Goal: Task Accomplishment & Management: Manage account settings

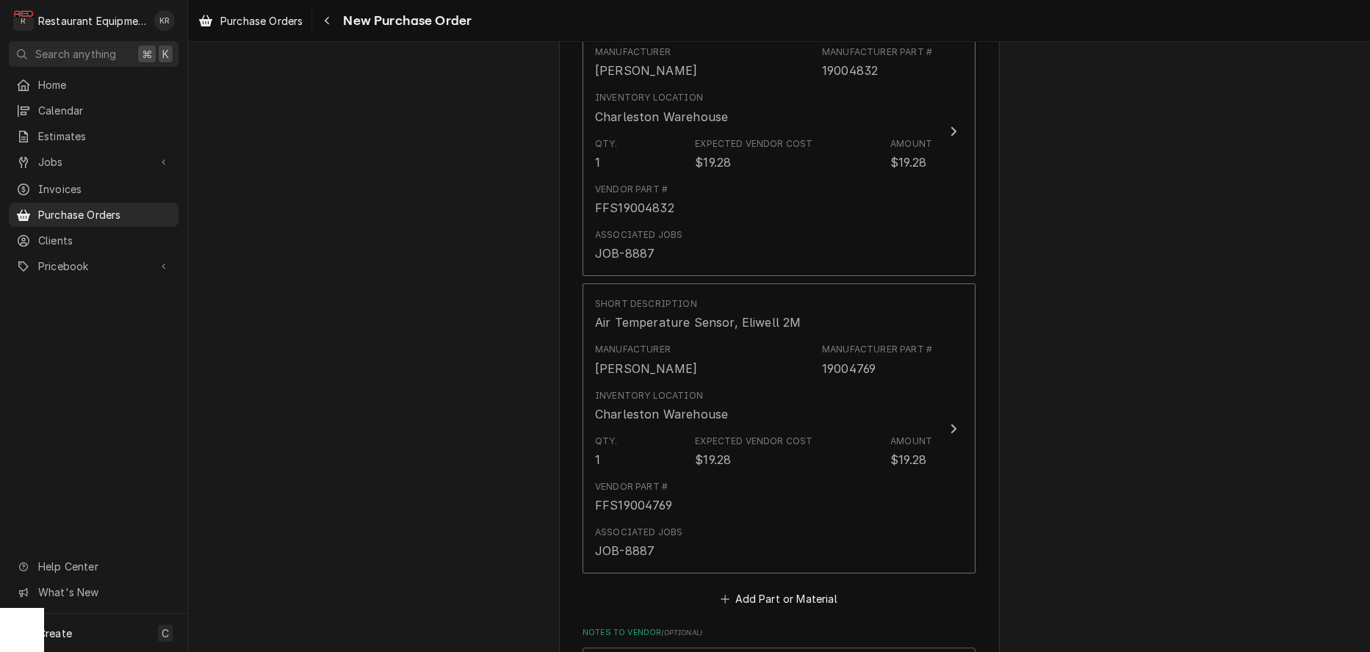
scroll to position [1815, 0]
type textarea "x"
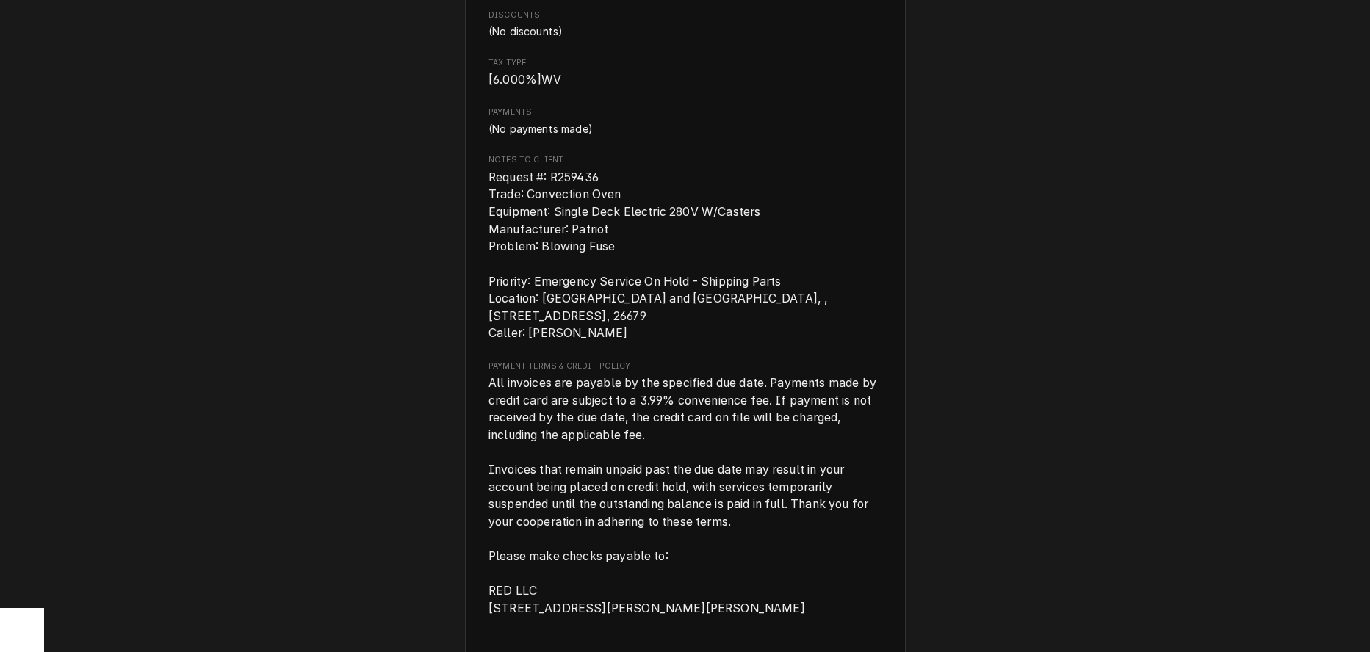
scroll to position [1931, 0]
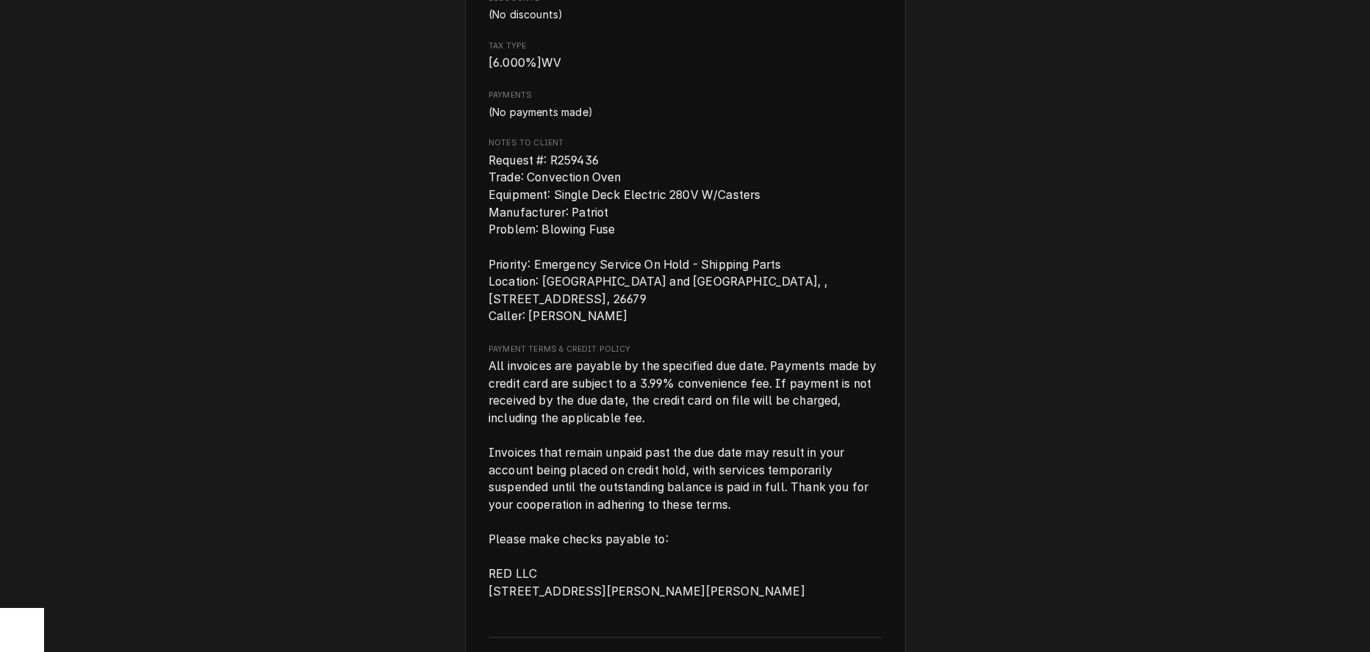
drag, startPoint x: 488, startPoint y: 189, endPoint x: 604, endPoint y: 191, distance: 115.3
copy span "Request #: R259436"
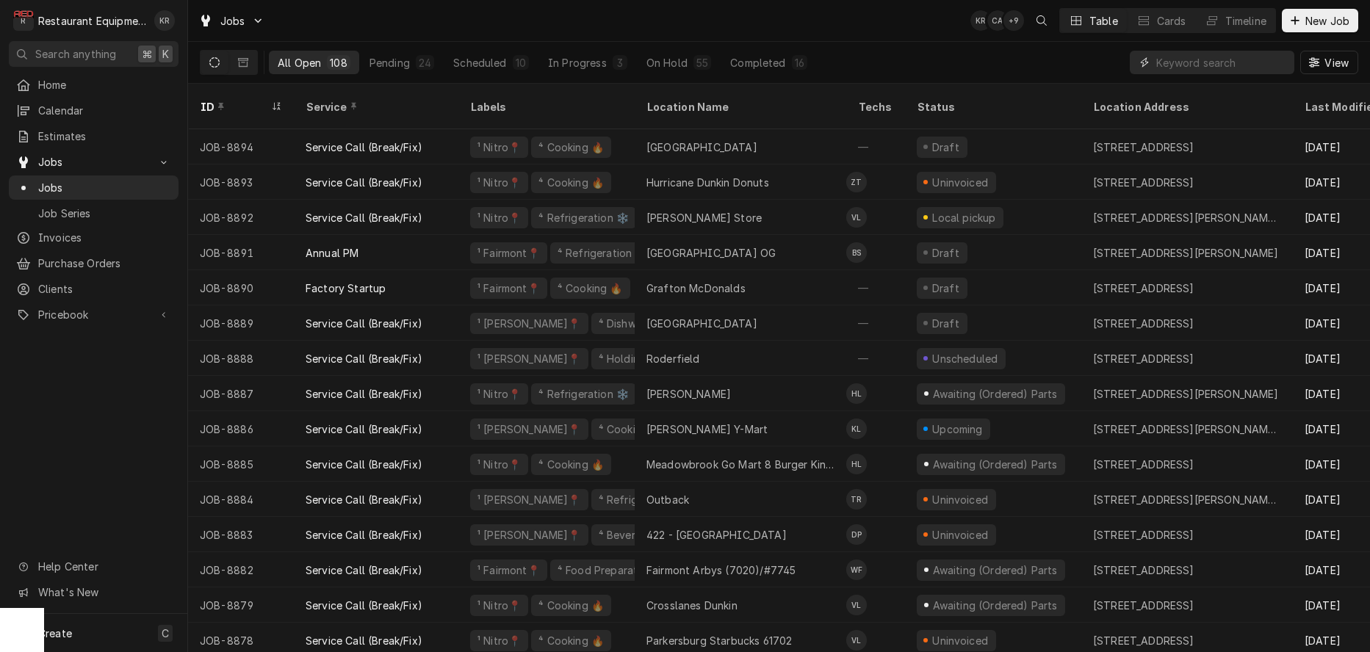
click at [1206, 54] on input "Dynamic Content Wrapper" at bounding box center [1221, 63] width 131 height 24
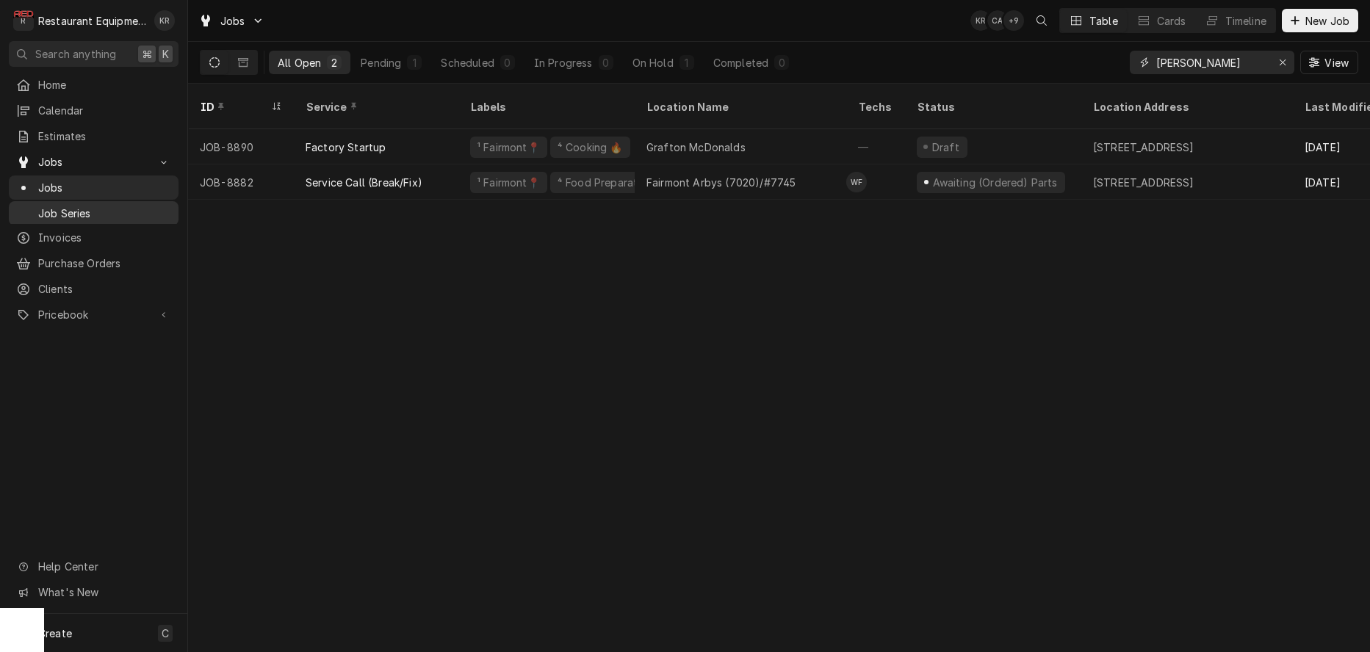
type input "graf"
click at [1283, 67] on icon "Erase input" at bounding box center [1283, 62] width 8 height 10
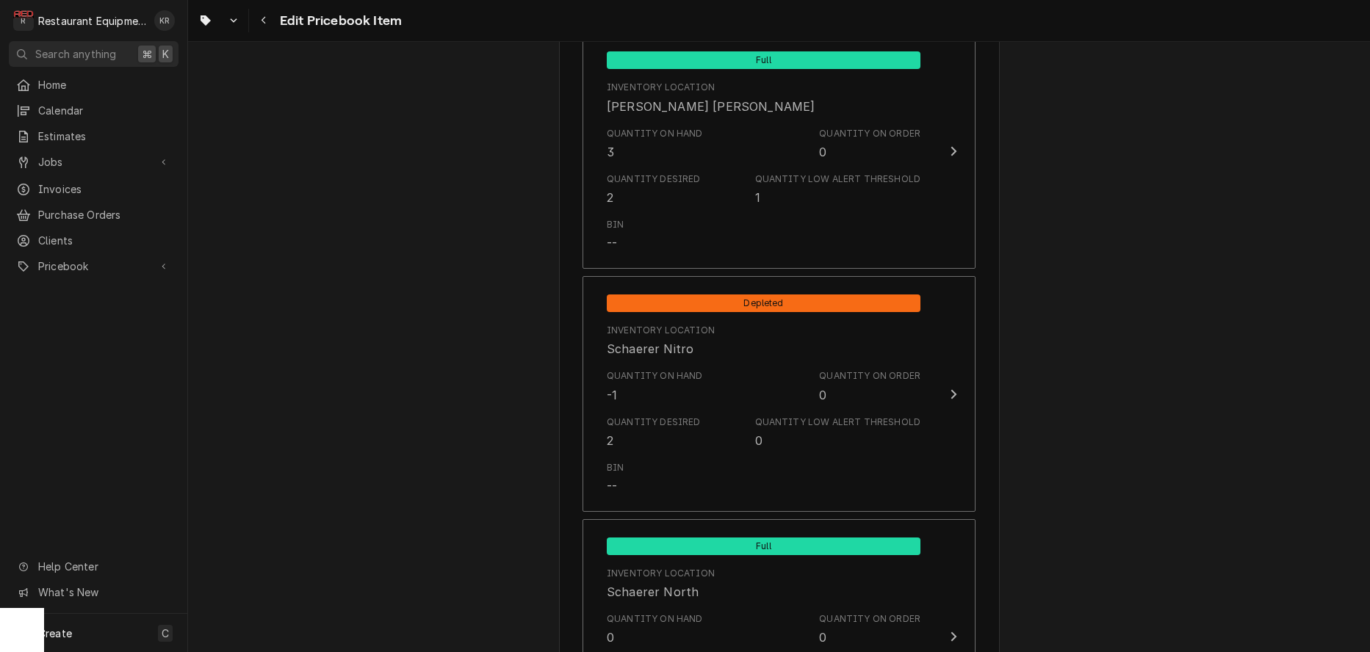
scroll to position [7685, 0]
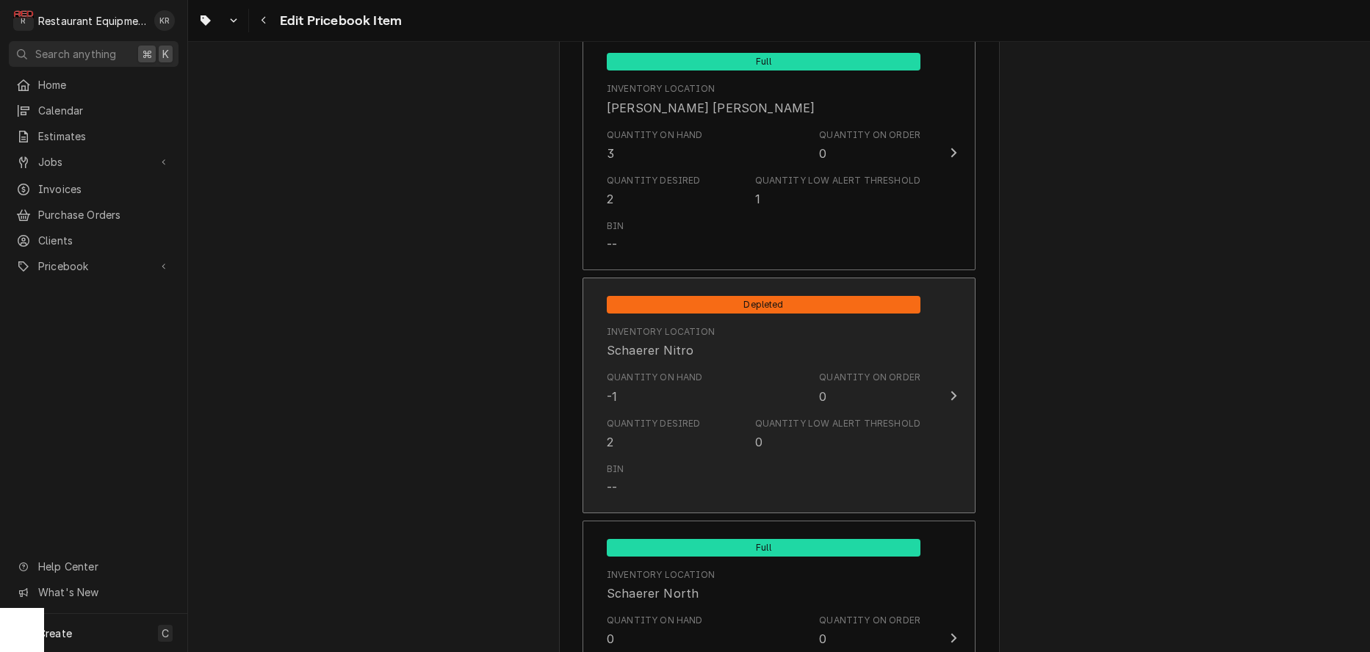
click at [687, 432] on div "Quantity Desired 2" at bounding box center [654, 434] width 94 height 34
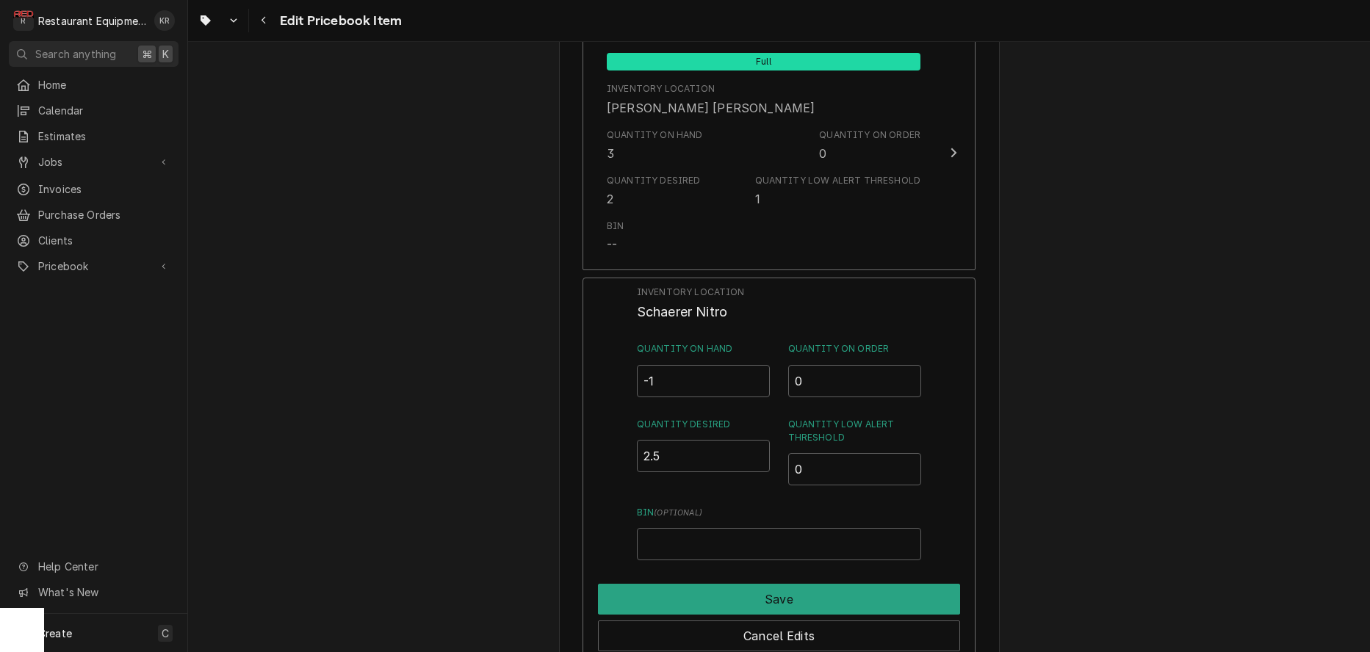
click at [758, 442] on input "2.5" at bounding box center [704, 456] width 134 height 32
click at [758, 442] on input "3" at bounding box center [704, 456] width 134 height 32
click at [758, 442] on input "3.5" at bounding box center [704, 456] width 134 height 32
click at [758, 442] on input "4" at bounding box center [704, 456] width 134 height 32
click at [758, 442] on input "4.5" at bounding box center [704, 456] width 134 height 32
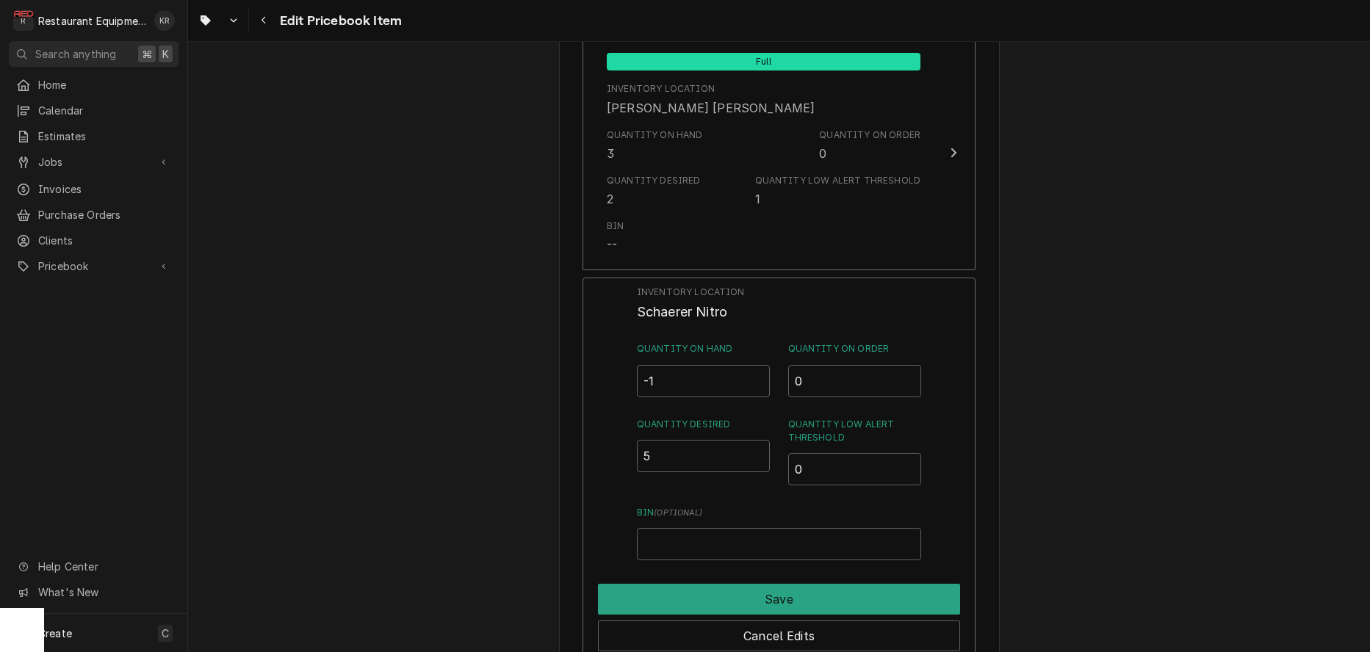
click at [758, 442] on input "5" at bounding box center [704, 456] width 134 height 32
click at [758, 442] on input "5.5" at bounding box center [704, 456] width 134 height 32
type input "6"
click at [758, 442] on input "6" at bounding box center [704, 456] width 134 height 32
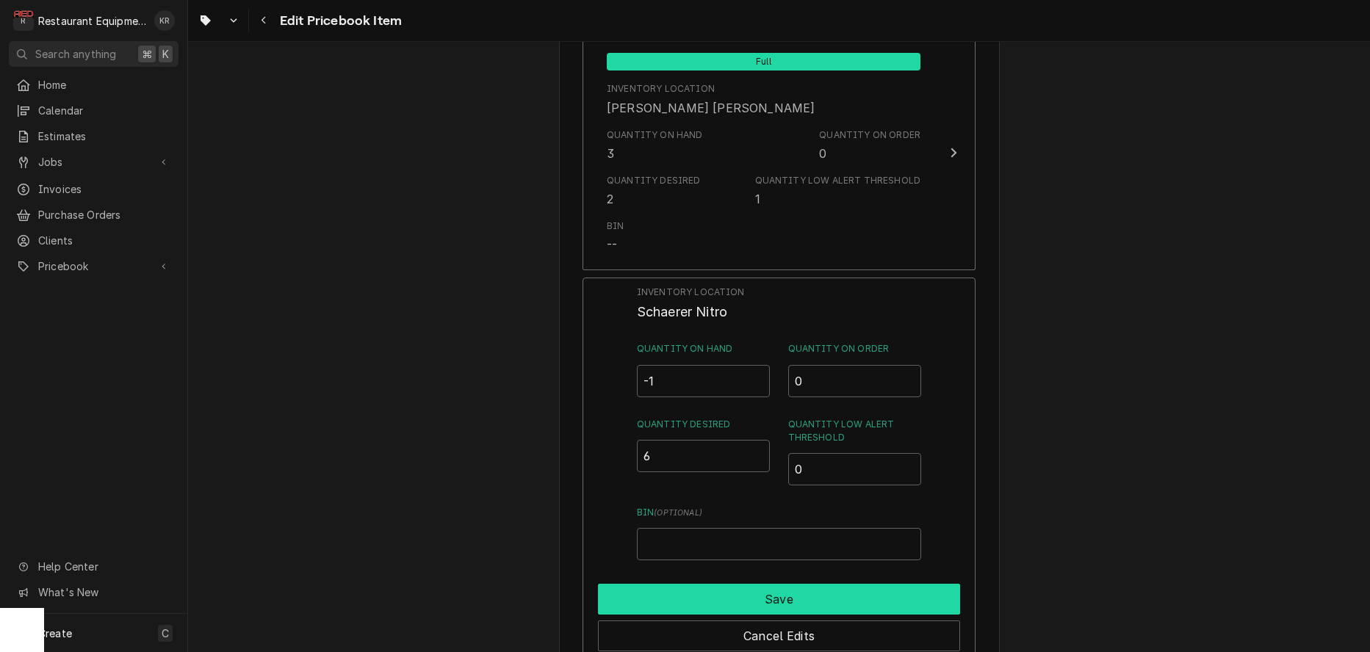
click at [762, 593] on button "Save" at bounding box center [779, 599] width 362 height 31
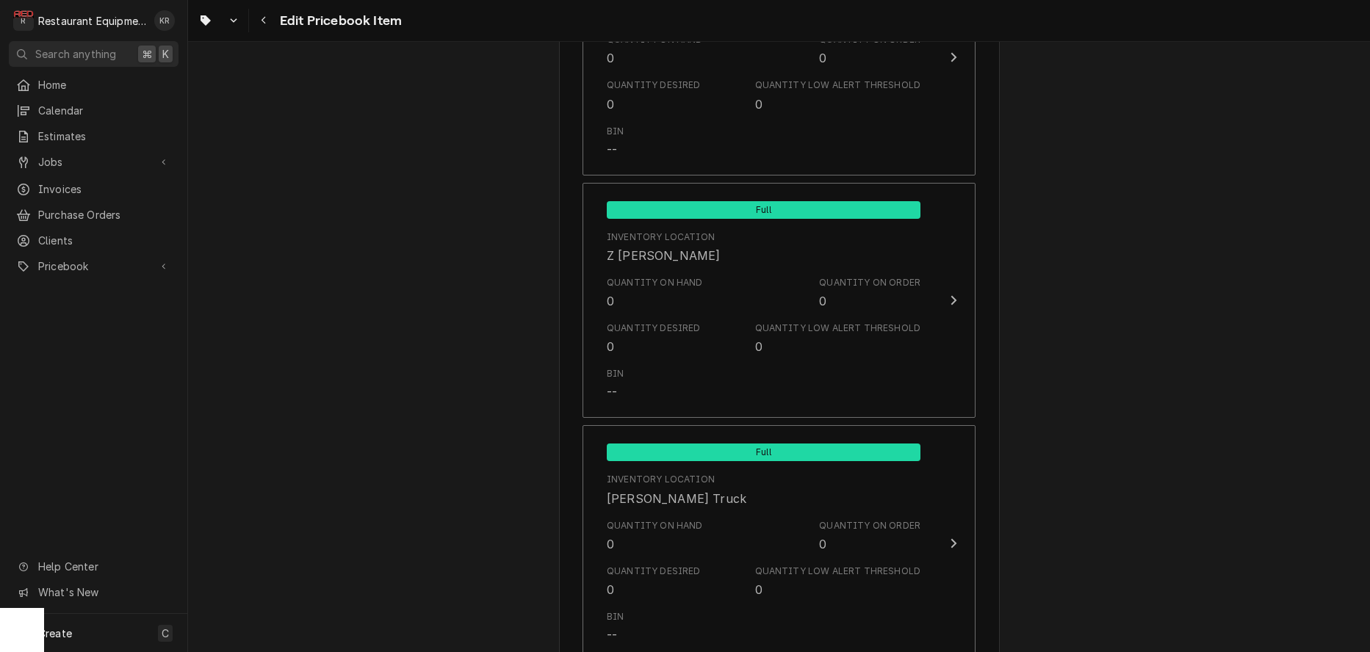
scroll to position [9556, 0]
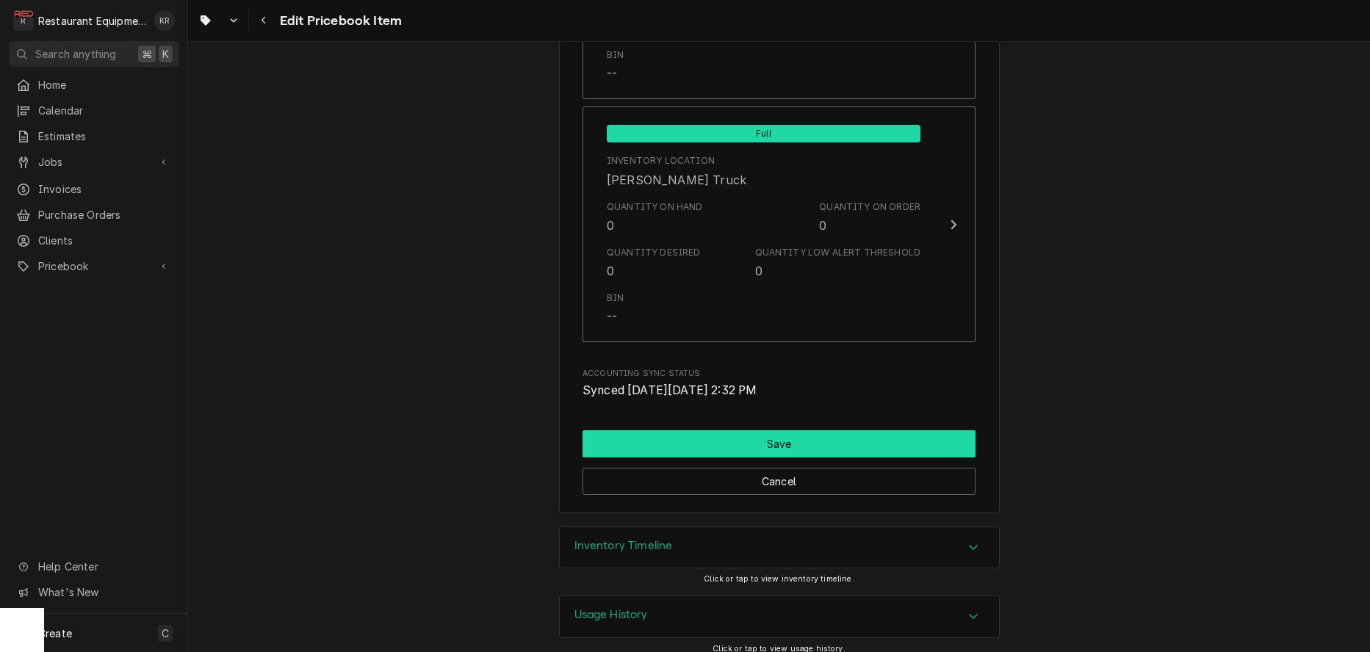
click at [769, 430] on button "Save" at bounding box center [778, 443] width 393 height 27
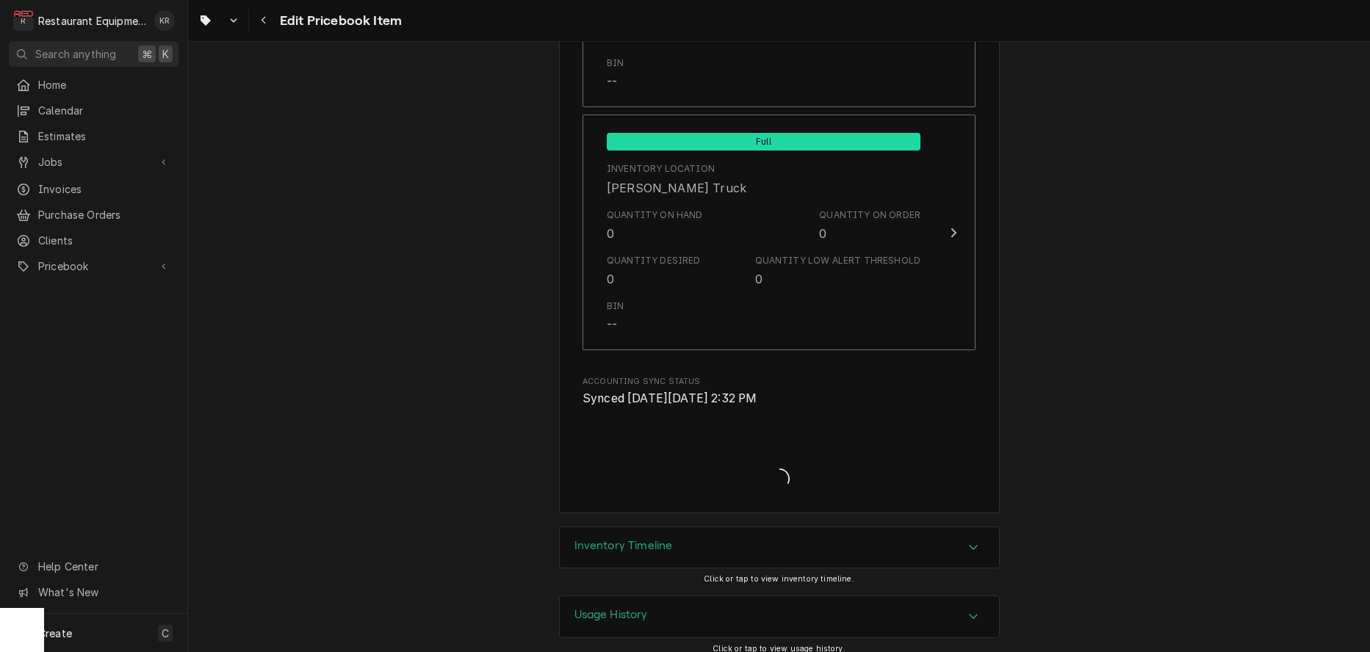
type textarea "x"
